Goal: Navigation & Orientation: Find specific page/section

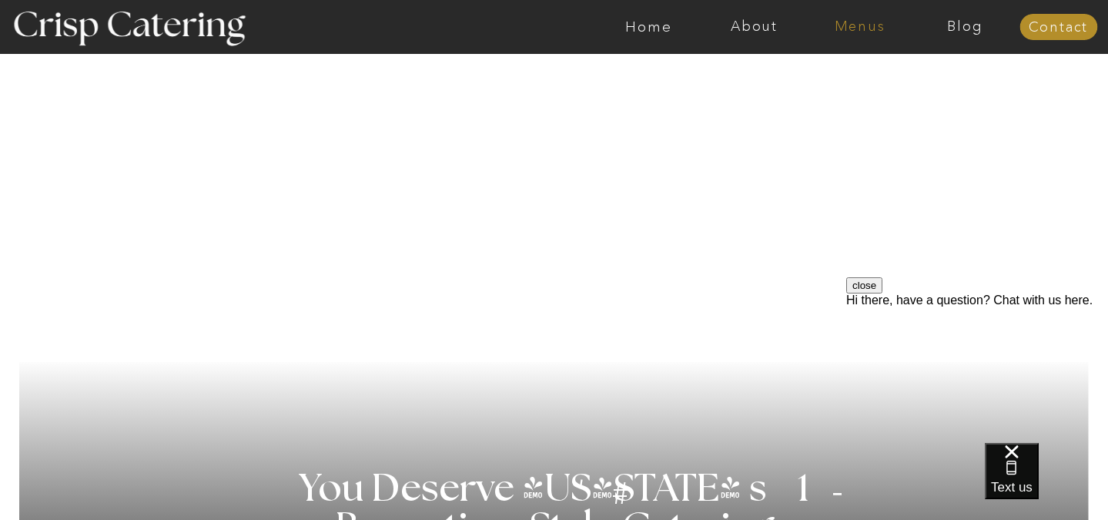
click at [872, 27] on nav "Menus" at bounding box center [859, 26] width 105 height 15
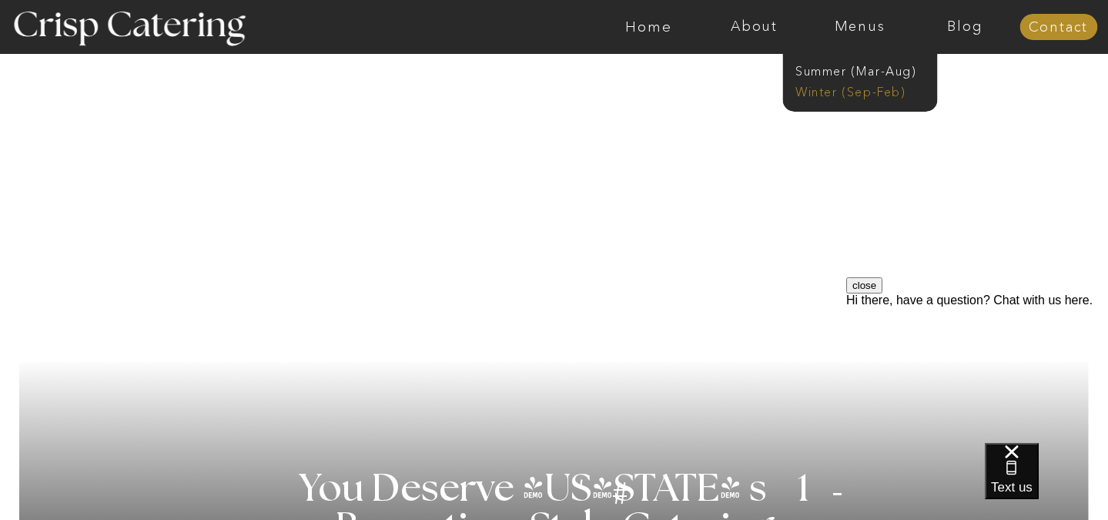
click at [848, 92] on nav "Winter (Sep-Feb)" at bounding box center [858, 90] width 126 height 15
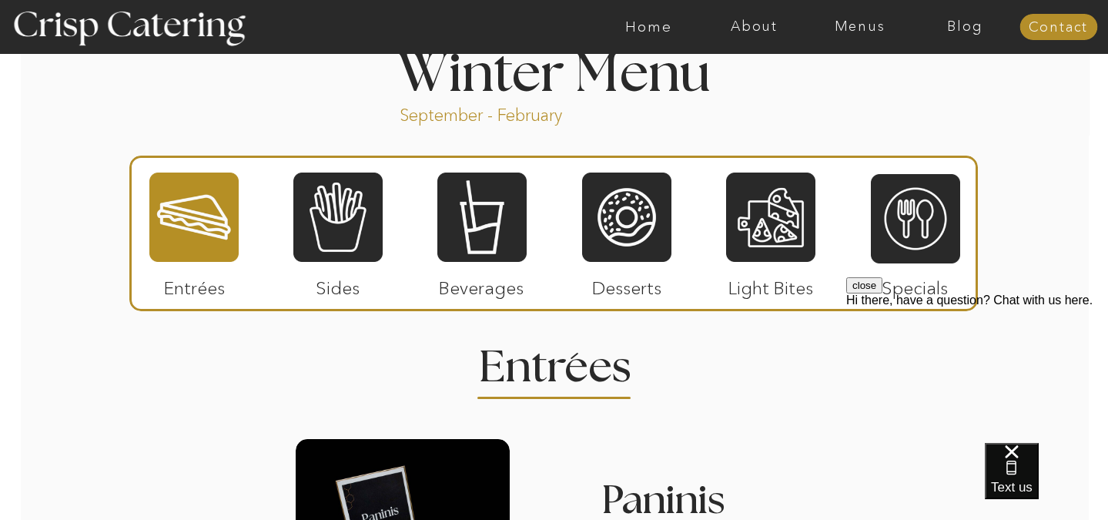
scroll to position [1705, 0]
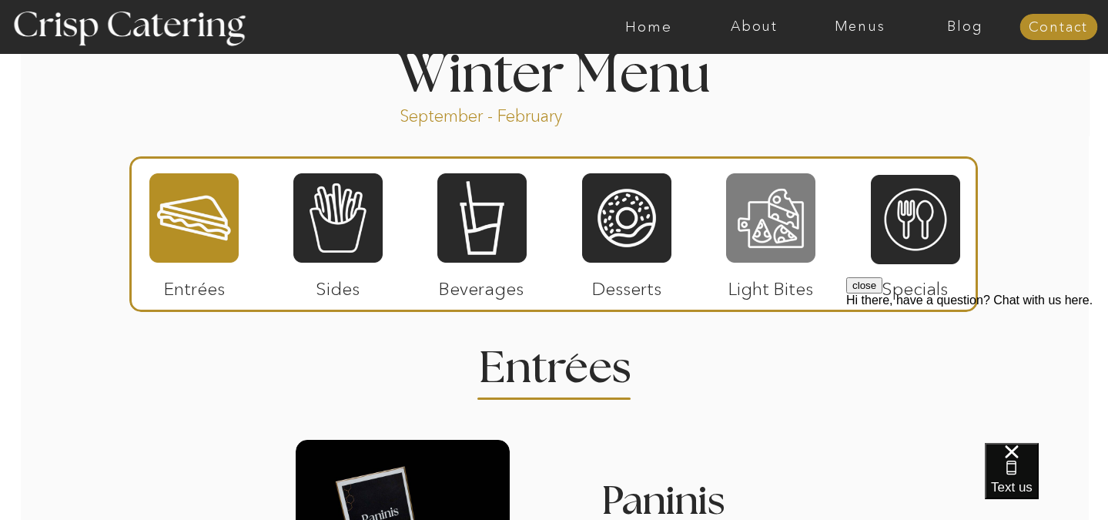
click at [743, 233] on div at bounding box center [770, 218] width 89 height 92
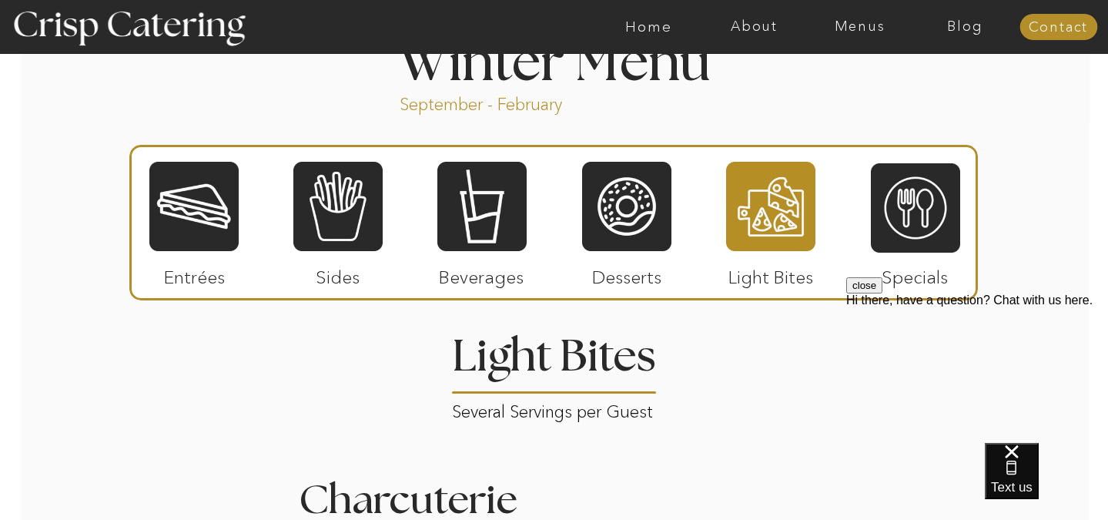
scroll to position [1735, 0]
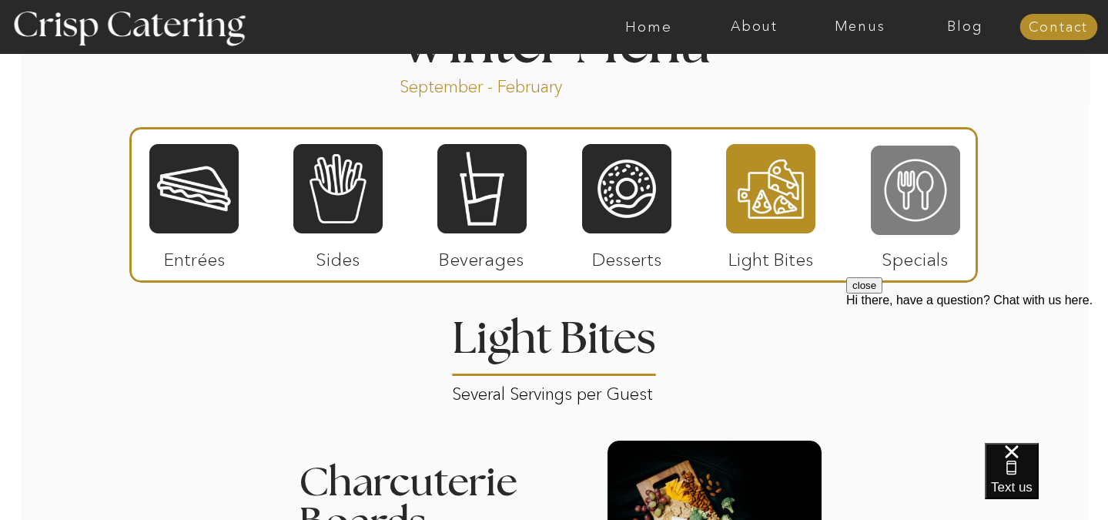
click at [916, 188] on div at bounding box center [915, 190] width 89 height 92
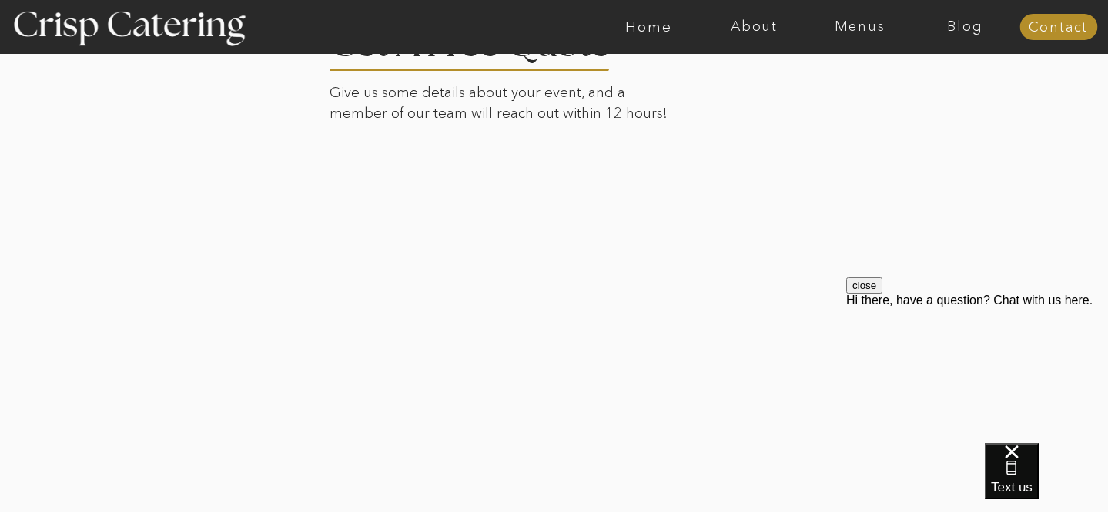
scroll to position [3005, 0]
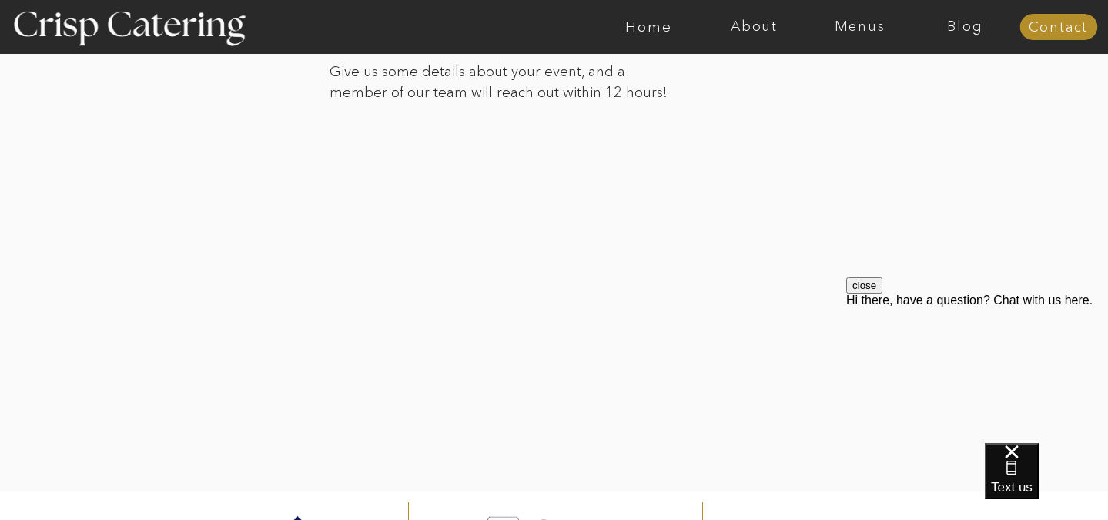
click at [239, 352] on div at bounding box center [554, 228] width 1073 height 525
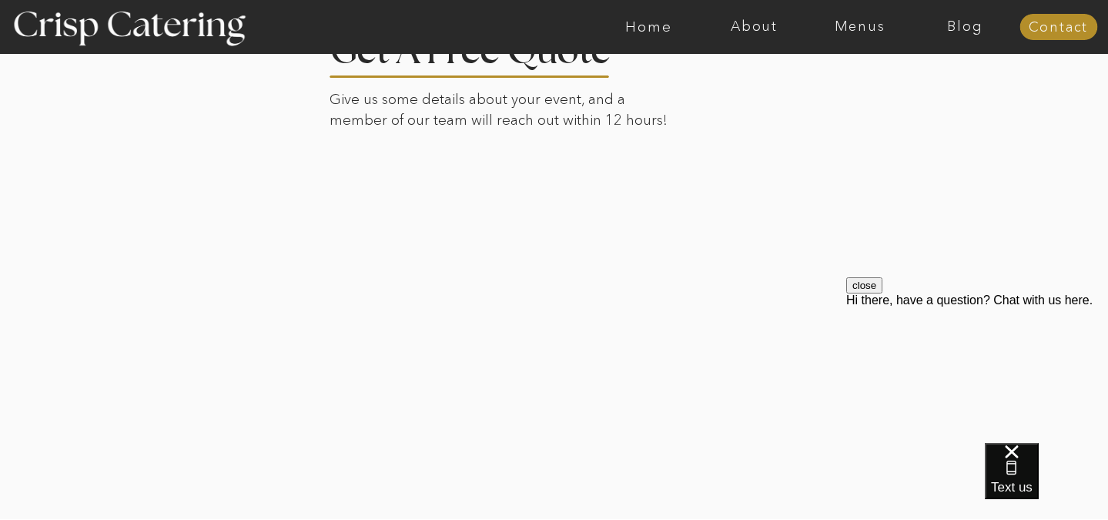
scroll to position [2950, 0]
